Goal: Check status: Check status

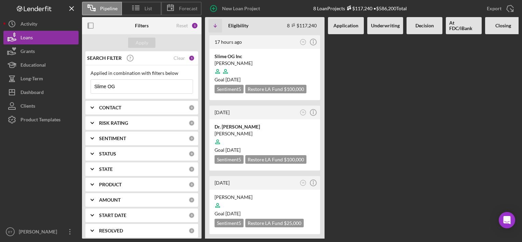
scroll to position [68, 0]
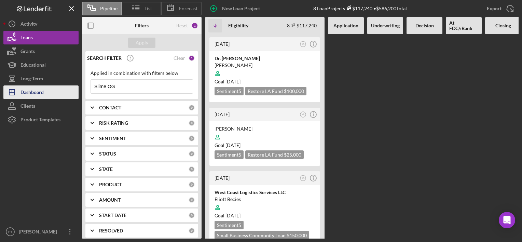
click at [26, 93] on div "Dashboard" at bounding box center [31, 92] width 23 height 15
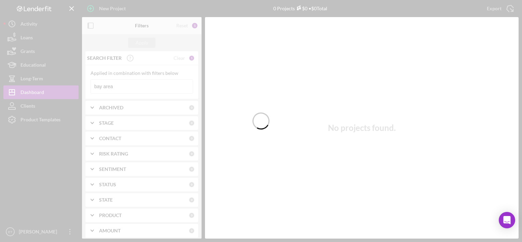
click at [183, 87] on div at bounding box center [261, 121] width 522 height 242
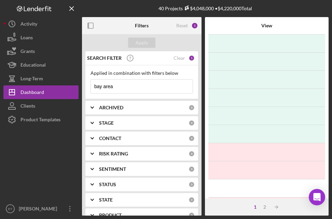
click at [122, 86] on input "bay area" at bounding box center [142, 87] width 102 height 14
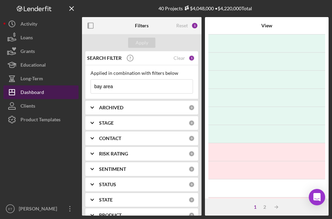
drag, startPoint x: 139, startPoint y: 85, endPoint x: 69, endPoint y: 86, distance: 69.7
click at [69, 86] on div "40 Projects $4,048,000 • $4,220,000 Total bay area Filters Reset 1 Apply SEARCH…" at bounding box center [165, 108] width 325 height 216
type input "g"
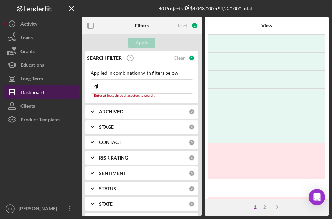
type input "g"
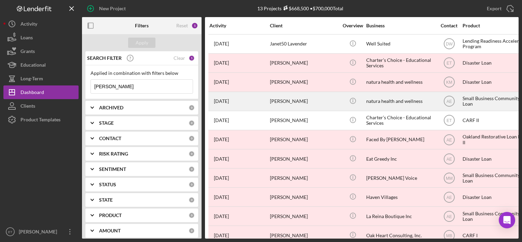
type input "[PERSON_NAME]"
click at [298, 100] on div "[PERSON_NAME]" at bounding box center [304, 101] width 68 height 18
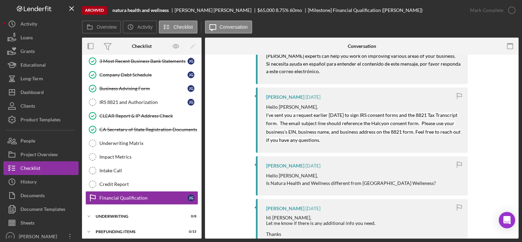
scroll to position [239, 0]
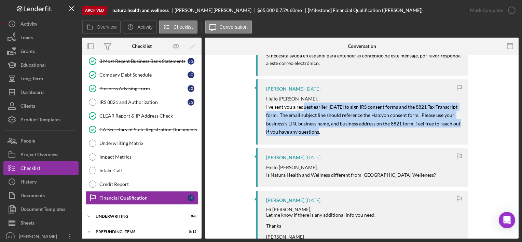
drag, startPoint x: 303, startPoint y: 105, endPoint x: 356, endPoint y: 135, distance: 61.5
click at [356, 135] on div "[PERSON_NAME] [DATE] Hello [PERSON_NAME], I've sent you a request earlier [DATE…" at bounding box center [362, 111] width 212 height 65
drag, startPoint x: 338, startPoint y: 137, endPoint x: 294, endPoint y: 108, distance: 52.6
click at [294, 108] on div "[PERSON_NAME] [DATE] Hello [PERSON_NAME], I've sent you a request earlier [DATE…" at bounding box center [362, 111] width 212 height 65
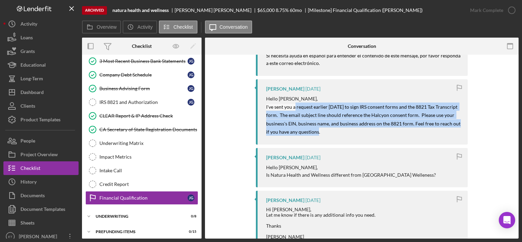
click at [294, 108] on mark "I've sent you a request earlier [DATE] to sign IRS consent forms and the 8821 T…" at bounding box center [363, 119] width 195 height 31
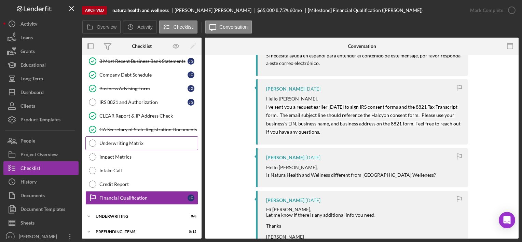
click at [121, 136] on link "Underwriting Matrix Underwriting Matrix" at bounding box center [141, 143] width 113 height 14
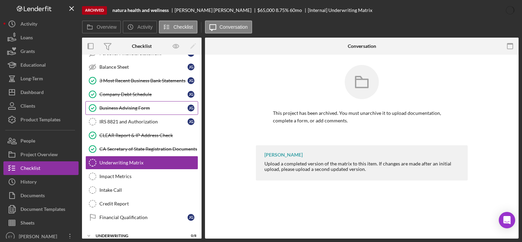
scroll to position [88, 0]
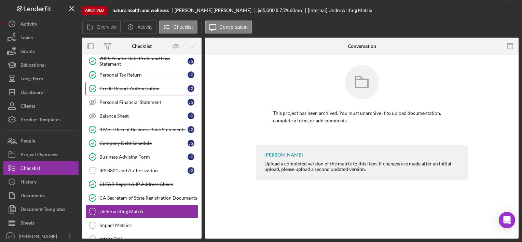
click at [138, 89] on div "Credit Report Authorization" at bounding box center [143, 88] width 88 height 5
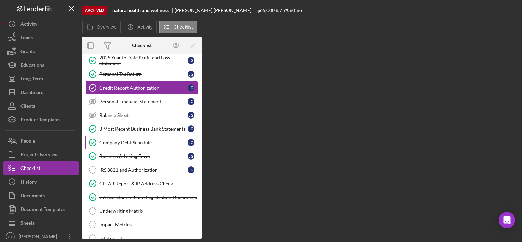
scroll to position [54, 0]
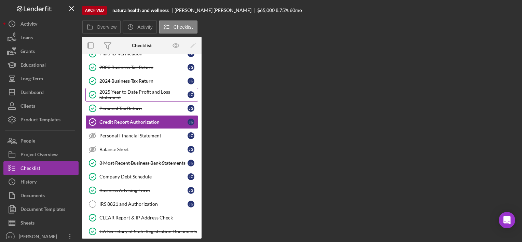
click at [139, 92] on div "2025 Year to Date Profit and Loss Statement" at bounding box center [143, 94] width 88 height 11
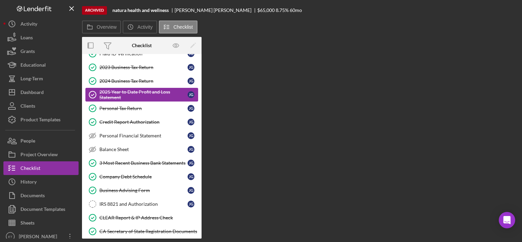
click at [142, 96] on div "2025 Year to Date Profit and Loss Statement" at bounding box center [143, 94] width 88 height 11
click at [140, 113] on link "Personal Tax Return Personal Tax Return [PERSON_NAME]" at bounding box center [141, 108] width 113 height 14
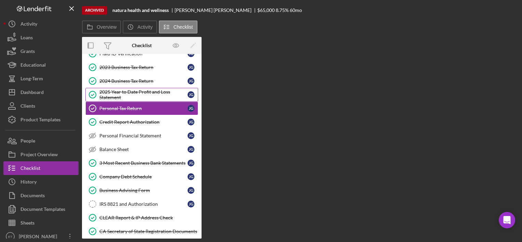
click at [137, 94] on div "2025 Year to Date Profit and Loss Statement" at bounding box center [143, 94] width 88 height 11
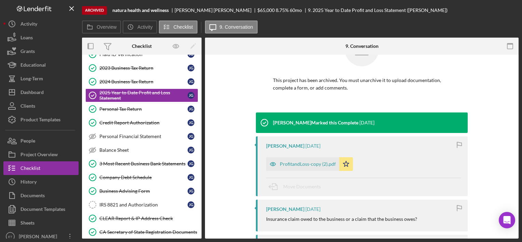
scroll to position [34, 0]
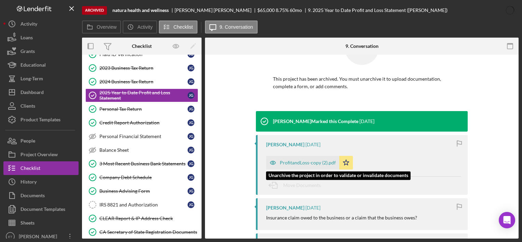
click at [290, 164] on div "ProfitandLoss-copy (2).pdf" at bounding box center [308, 162] width 56 height 5
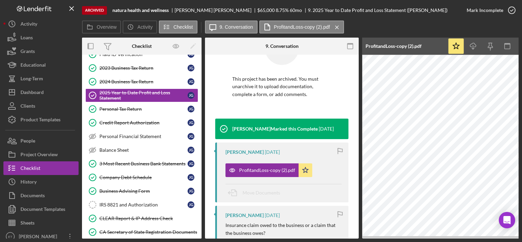
drag, startPoint x: 320, startPoint y: 238, endPoint x: 461, endPoint y: 238, distance: 141.1
click at [453, 238] on div "Archived natura health and wellness [PERSON_NAME] $65,000 8.75 % 60 mo 9. 2025 …" at bounding box center [261, 121] width 522 height 242
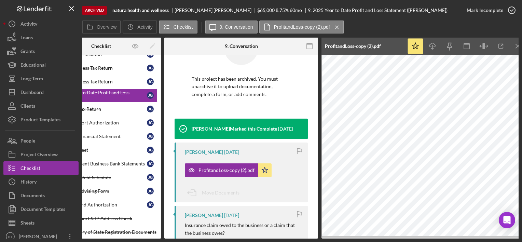
scroll to position [0, 48]
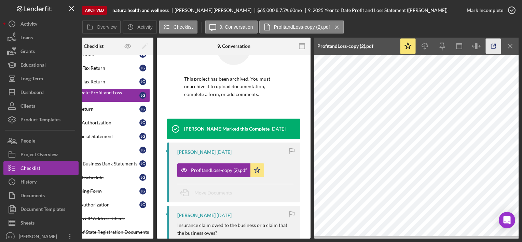
click at [492, 48] on icon "button" at bounding box center [493, 46] width 15 height 15
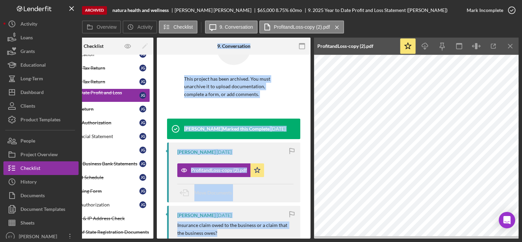
drag, startPoint x: 216, startPoint y: 239, endPoint x: 124, endPoint y: 236, distance: 91.9
click at [127, 234] on div "Archived natura health and wellness [PERSON_NAME] $65,000 8.75 % 60 mo 9. 2025 …" at bounding box center [261, 121] width 522 height 242
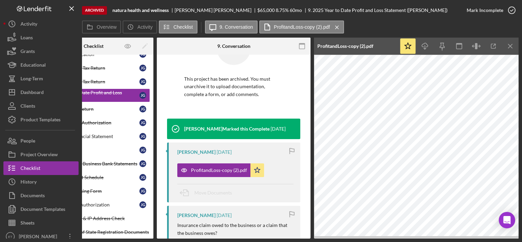
click at [119, 239] on div "Archived natura health and wellness [PERSON_NAME] $65,000 8.75 % 60 mo 9. 2025 …" at bounding box center [261, 121] width 522 height 242
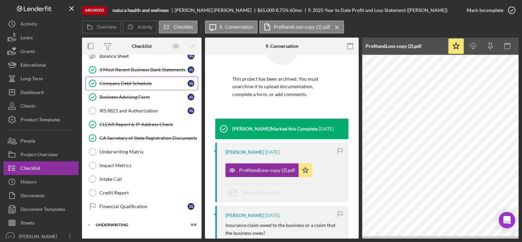
scroll to position [156, 0]
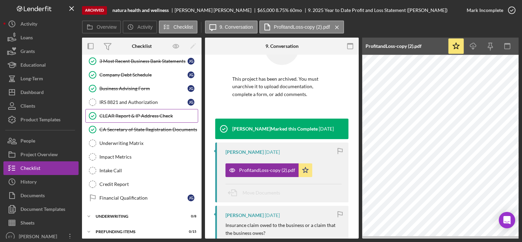
click at [149, 109] on link "CLEAR Report & IP Address Check CLEAR Report & IP Address Check" at bounding box center [141, 116] width 113 height 14
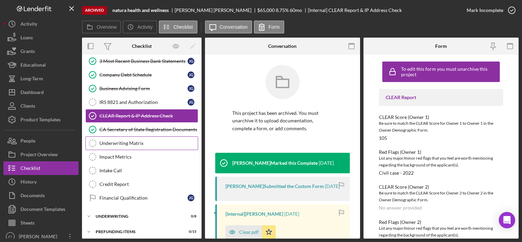
click at [149, 142] on div "Underwriting Matrix" at bounding box center [148, 142] width 98 height 5
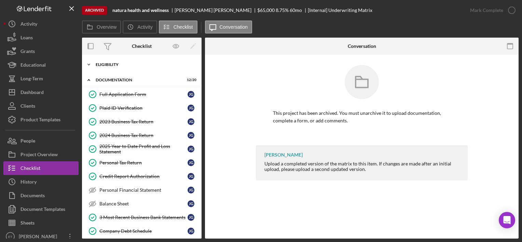
click at [130, 66] on div "Eligibility" at bounding box center [144, 65] width 97 height 4
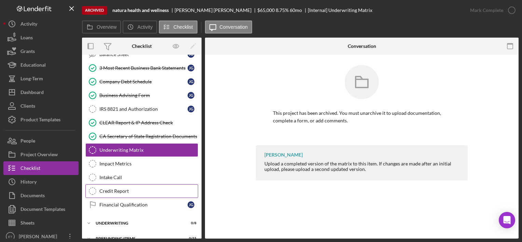
scroll to position [239, 0]
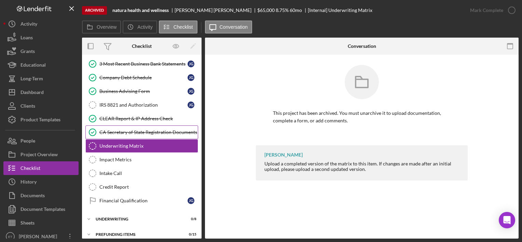
click at [122, 130] on div "CA Secretary of State Registration Documents" at bounding box center [148, 131] width 98 height 5
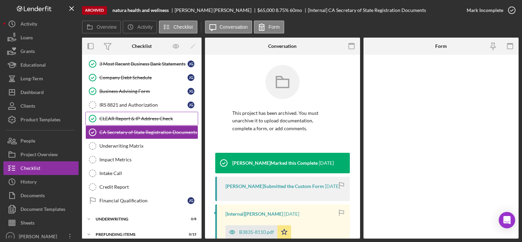
click at [124, 122] on link "CLEAR Report & IP Address Check CLEAR Report & IP Address Check" at bounding box center [141, 119] width 113 height 14
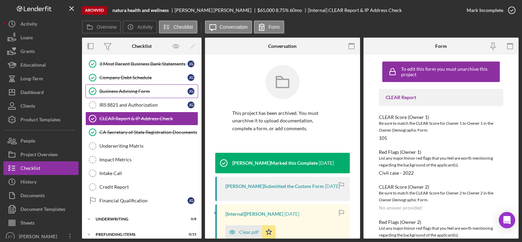
scroll to position [171, 0]
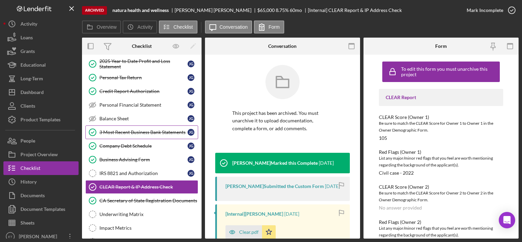
click at [133, 136] on link "3 Most Recent Business Bank Statements 3 Most Recent Business Bank Statements […" at bounding box center [141, 132] width 113 height 14
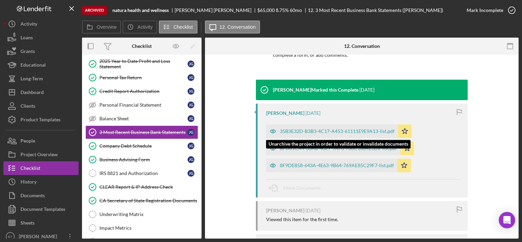
scroll to position [121, 0]
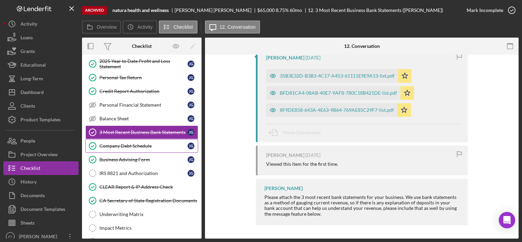
click at [119, 139] on link "Company Debt Schedule Company Debt Schedule [PERSON_NAME]" at bounding box center [141, 146] width 113 height 14
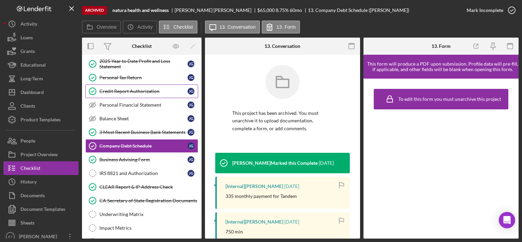
click at [127, 90] on div "Credit Report Authorization" at bounding box center [143, 90] width 88 height 5
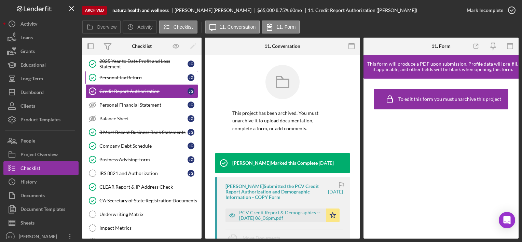
click at [126, 75] on div "Personal Tax Return" at bounding box center [143, 77] width 88 height 5
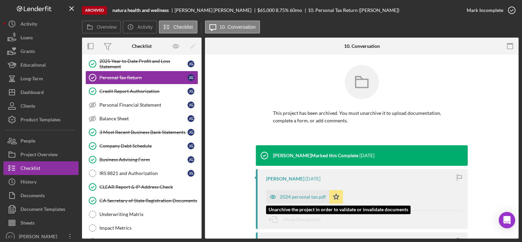
click at [290, 198] on div "2024 personal tax.pdf" at bounding box center [303, 196] width 46 height 5
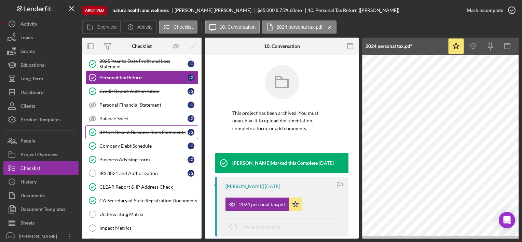
click at [143, 135] on link "3 Most Recent Business Bank Statements 3 Most Recent Business Bank Statements […" at bounding box center [141, 132] width 113 height 14
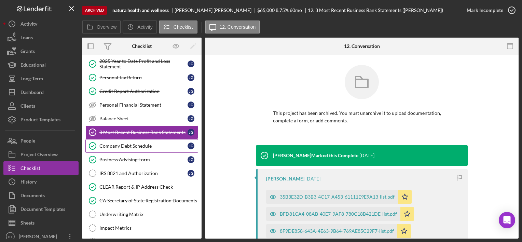
click at [143, 147] on link "Company Debt Schedule Company Debt Schedule [PERSON_NAME]" at bounding box center [141, 146] width 113 height 14
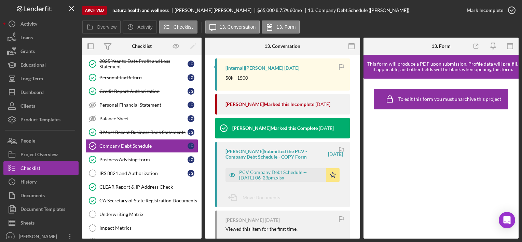
scroll to position [239, 0]
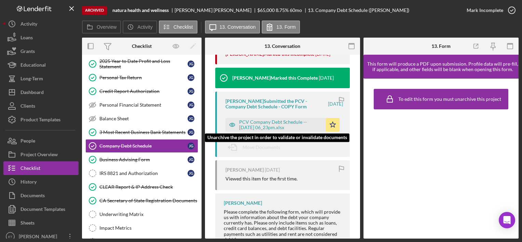
click at [250, 124] on div "PCV Company Debt Schedule -- [DATE] 06_23pm.xlsx" at bounding box center [280, 124] width 83 height 11
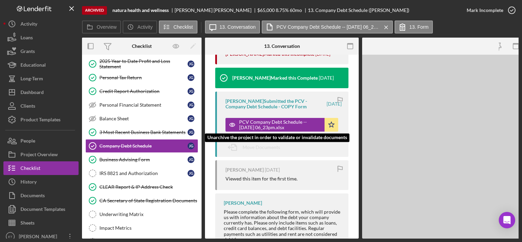
scroll to position [236, 0]
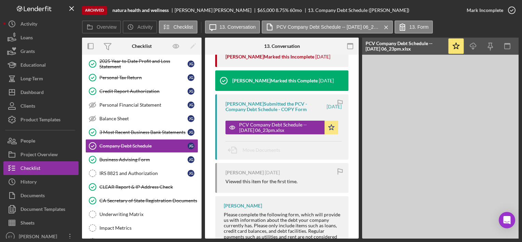
click at [348, 13] on div "Archived natura health and wellness [PERSON_NAME] $65,000 8.75 % 60 mo 13. Comp…" at bounding box center [271, 10] width 378 height 20
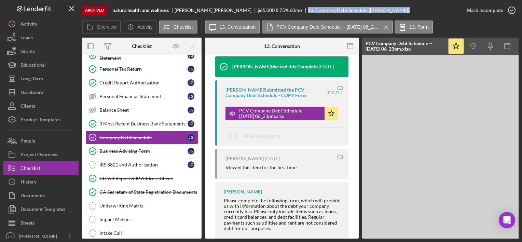
scroll to position [266, 0]
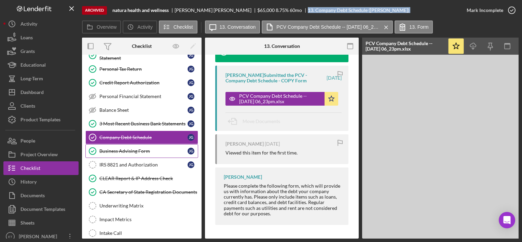
click at [109, 153] on link "Business Advising Form Business Advising Form [PERSON_NAME]" at bounding box center [141, 151] width 113 height 14
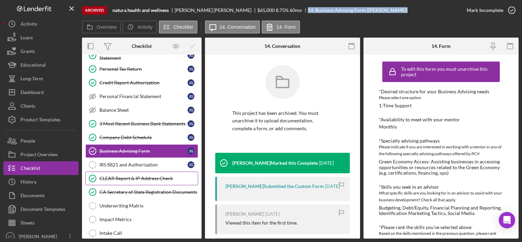
click at [115, 176] on div "CLEAR Report & IP Address Check" at bounding box center [148, 178] width 98 height 5
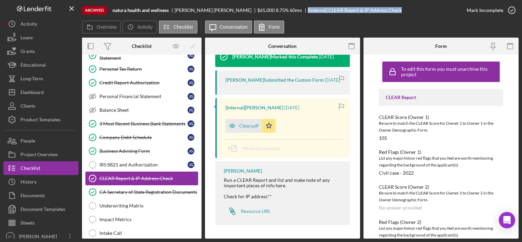
scroll to position [157, 0]
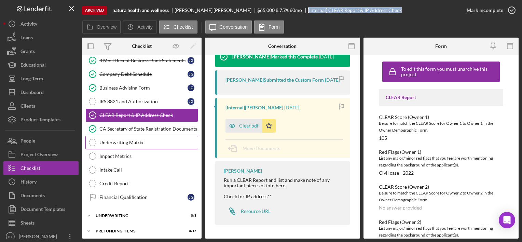
click at [129, 142] on div "Underwriting Matrix" at bounding box center [148, 142] width 98 height 5
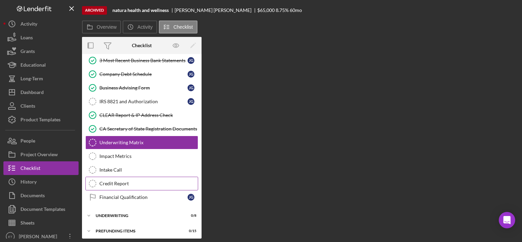
scroll to position [157, 0]
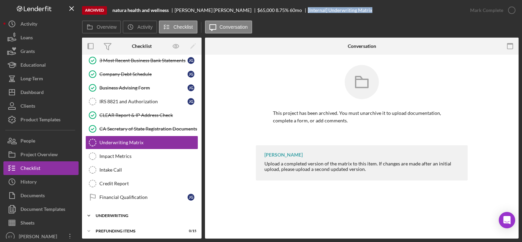
click at [139, 213] on div "Underwriting" at bounding box center [144, 215] width 97 height 4
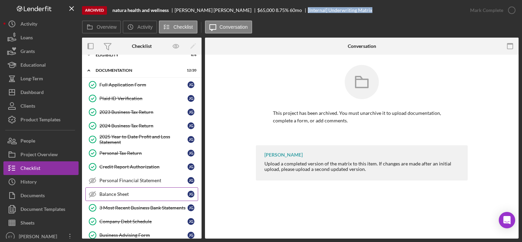
scroll to position [0, 0]
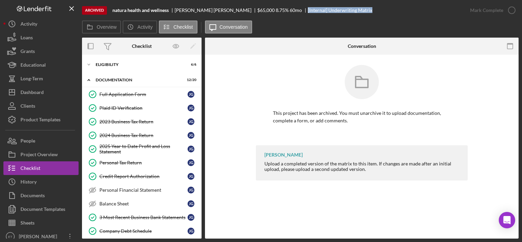
drag, startPoint x: 248, startPoint y: 133, endPoint x: 192, endPoint y: 163, distance: 63.9
click at [249, 133] on div "This project has been archived. You must unarchive it to upload documentation, …" at bounding box center [361, 105] width 293 height 80
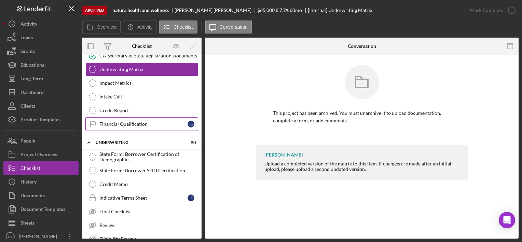
scroll to position [205, 0]
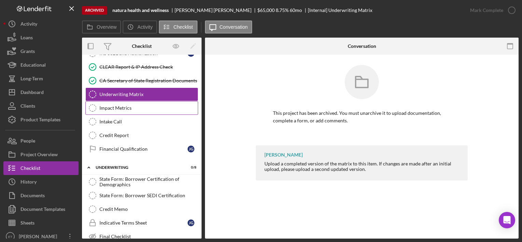
click at [138, 107] on div "Impact Metrics" at bounding box center [148, 107] width 98 height 5
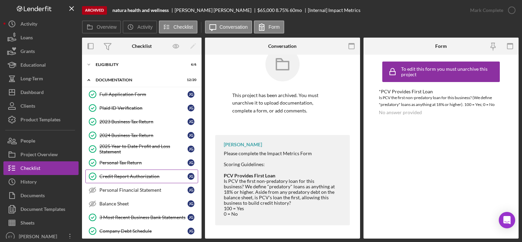
drag, startPoint x: 134, startPoint y: 175, endPoint x: 144, endPoint y: 175, distance: 10.2
click at [134, 175] on div "Credit Report Authorization" at bounding box center [143, 176] width 88 height 5
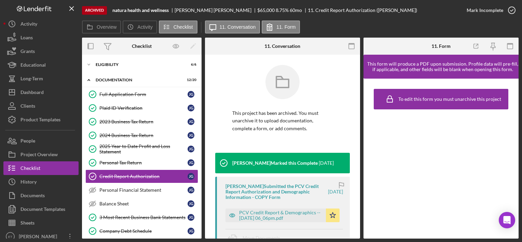
click at [397, 154] on div "To edit this form you must unarchive this project" at bounding box center [440, 159] width 155 height 160
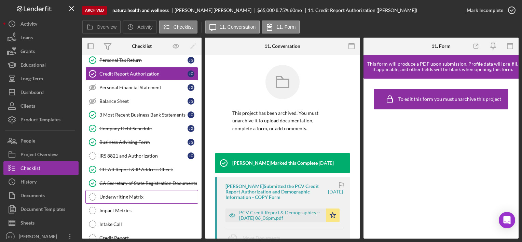
scroll to position [68, 0]
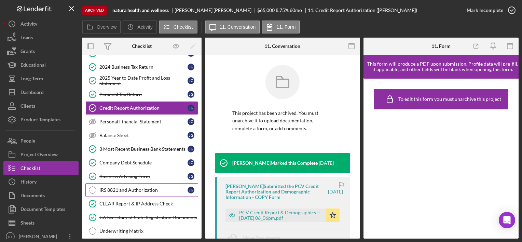
click at [165, 190] on div "IRS 8821 and Authorization" at bounding box center [143, 189] width 88 height 5
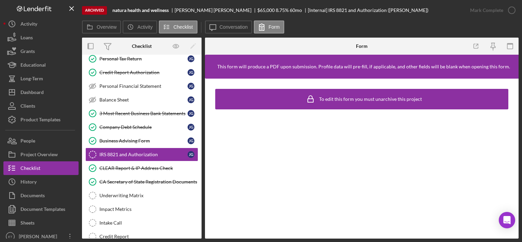
scroll to position [102, 0]
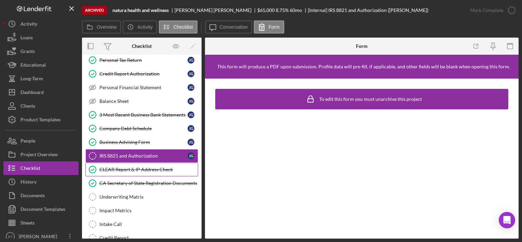
click at [148, 173] on link "CLEAR Report & IP Address Check CLEAR Report & IP Address Check" at bounding box center [141, 170] width 113 height 14
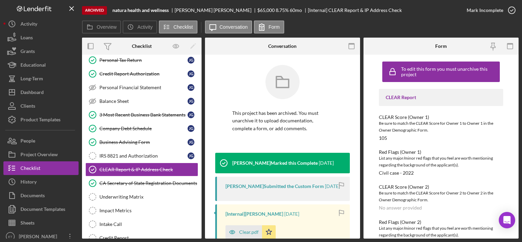
drag, startPoint x: 416, startPoint y: 158, endPoint x: 307, endPoint y: 169, distance: 109.2
click at [416, 158] on div "List any major/minor red flags that you feel are worth mentioning regarding the…" at bounding box center [441, 162] width 124 height 14
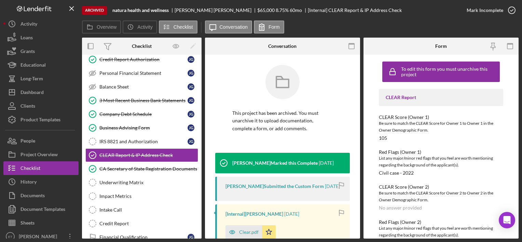
scroll to position [137, 0]
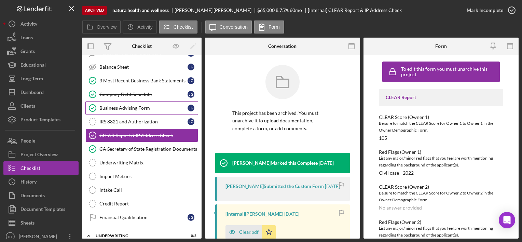
click at [134, 108] on div "Business Advising Form" at bounding box center [143, 107] width 88 height 5
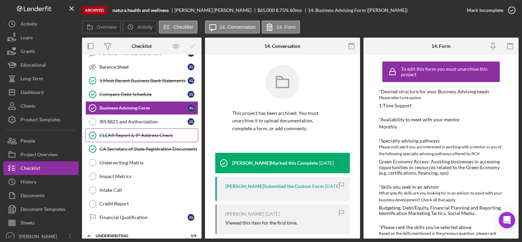
click at [131, 133] on div "CLEAR Report & IP Address Check" at bounding box center [148, 135] width 98 height 5
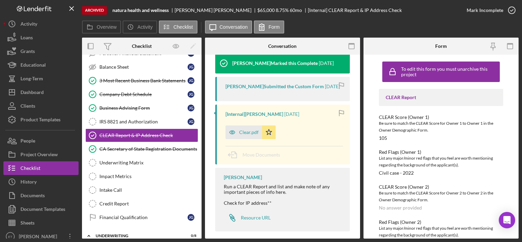
scroll to position [102, 0]
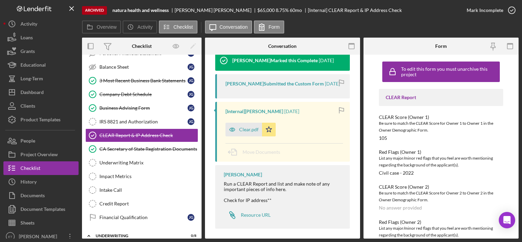
click at [434, 166] on div "List any major/minor red flags that you feel are worth mentioning regarding the…" at bounding box center [441, 162] width 124 height 14
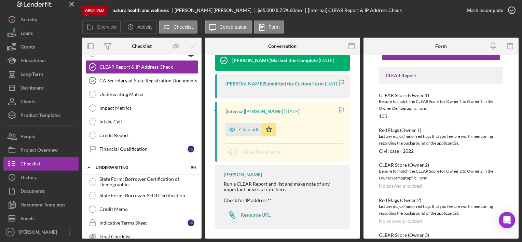
scroll to position [68, 0]
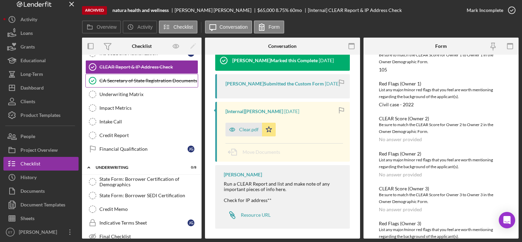
click at [155, 82] on link "CA Secretary of State Registration Documents CA Secretary of State Registration…" at bounding box center [141, 81] width 113 height 14
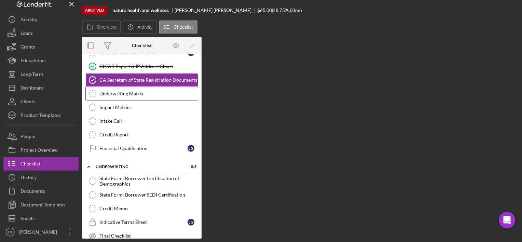
click at [153, 91] on div "Underwriting Matrix" at bounding box center [148, 93] width 98 height 5
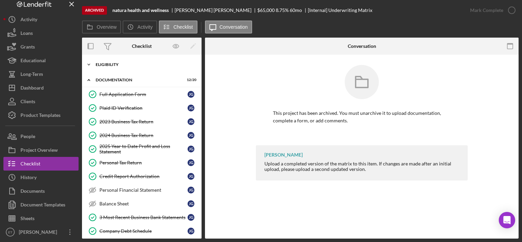
click at [134, 69] on div "Icon/Expander Eligibility 6 / 6" at bounding box center [142, 65] width 120 height 14
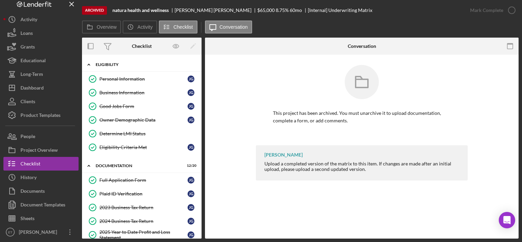
click at [115, 62] on div "Icon/Expander Eligibility 6 / 6" at bounding box center [142, 65] width 120 height 14
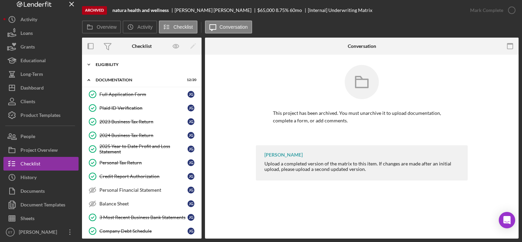
click at [115, 64] on div "Eligibility" at bounding box center [144, 65] width 97 height 4
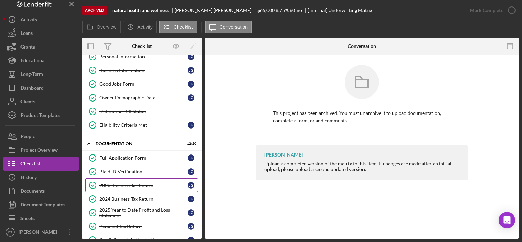
scroll to position [68, 0]
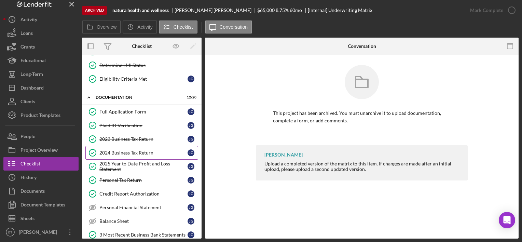
click at [115, 155] on link "2024 Business Tax Return 2024 Business Tax Return [PERSON_NAME]" at bounding box center [141, 153] width 113 height 14
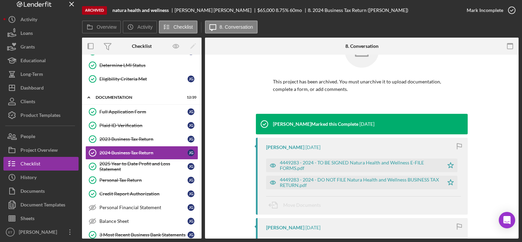
scroll to position [68, 0]
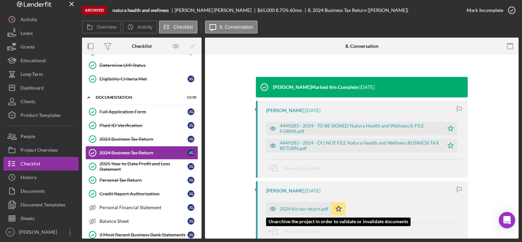
click at [297, 206] on div "2024 biz tax return.pdf" at bounding box center [304, 208] width 49 height 5
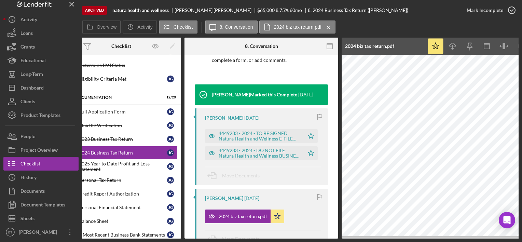
scroll to position [0, 23]
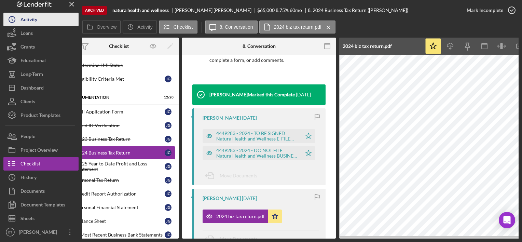
click at [51, 18] on button "Icon/History Activity" at bounding box center [40, 20] width 75 height 14
